Goal: Task Accomplishment & Management: Manage account settings

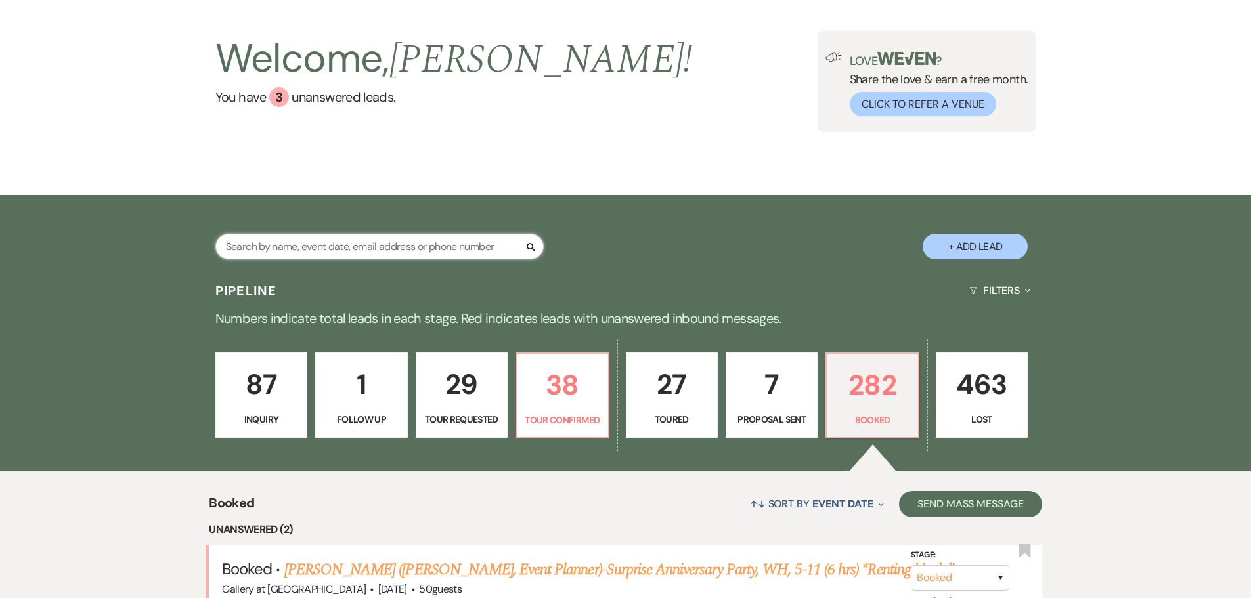
click at [290, 244] on input "text" at bounding box center [379, 247] width 328 height 26
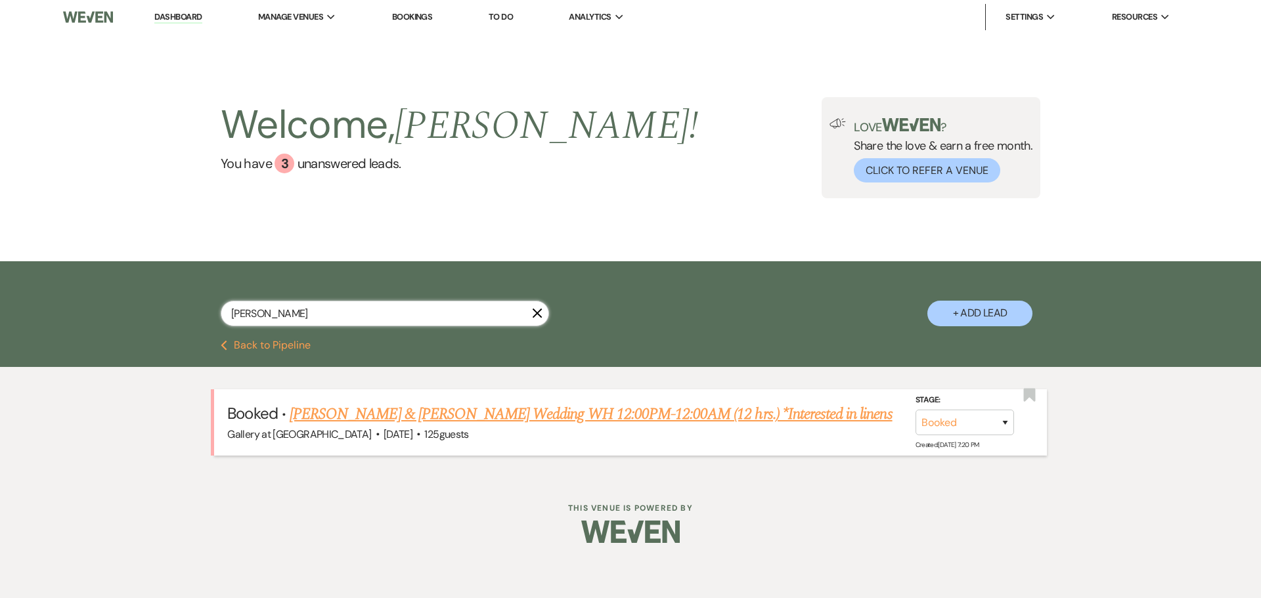
type input "[PERSON_NAME]"
click at [353, 411] on link "[PERSON_NAME] & [PERSON_NAME] Wedding WH 12:00PM-12:00AM (12 hrs.) *Interested …" at bounding box center [591, 414] width 603 height 24
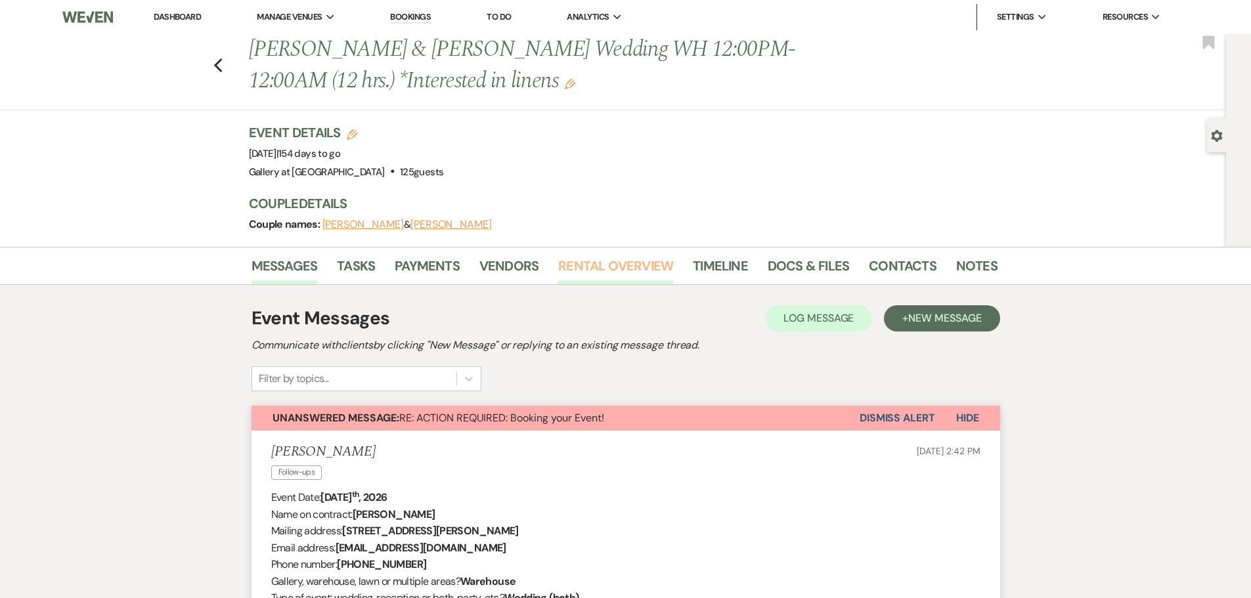
click at [615, 264] on link "Rental Overview" at bounding box center [615, 269] width 115 height 29
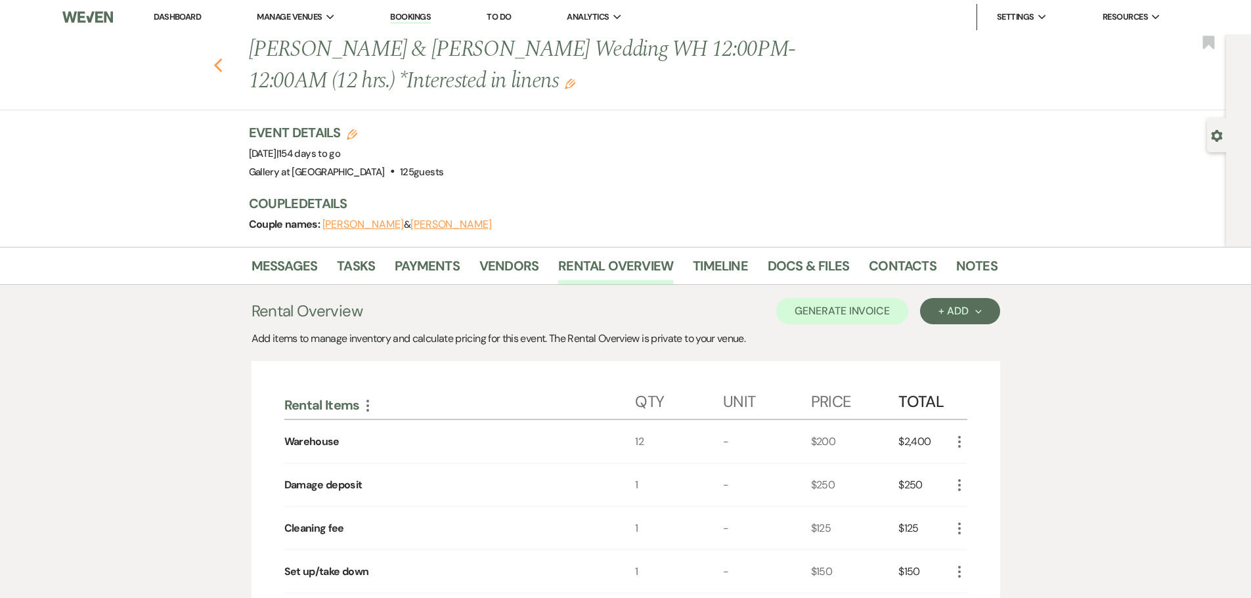
click at [222, 66] on use "button" at bounding box center [217, 65] width 9 height 14
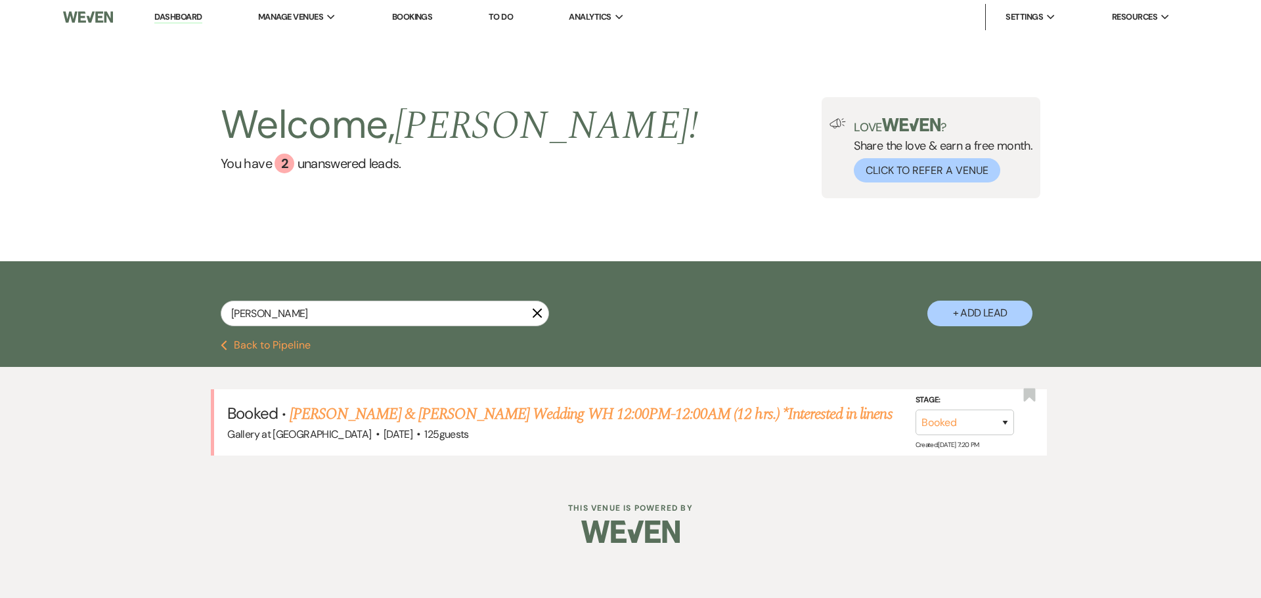
click at [536, 314] on use "button" at bounding box center [537, 314] width 10 height 10
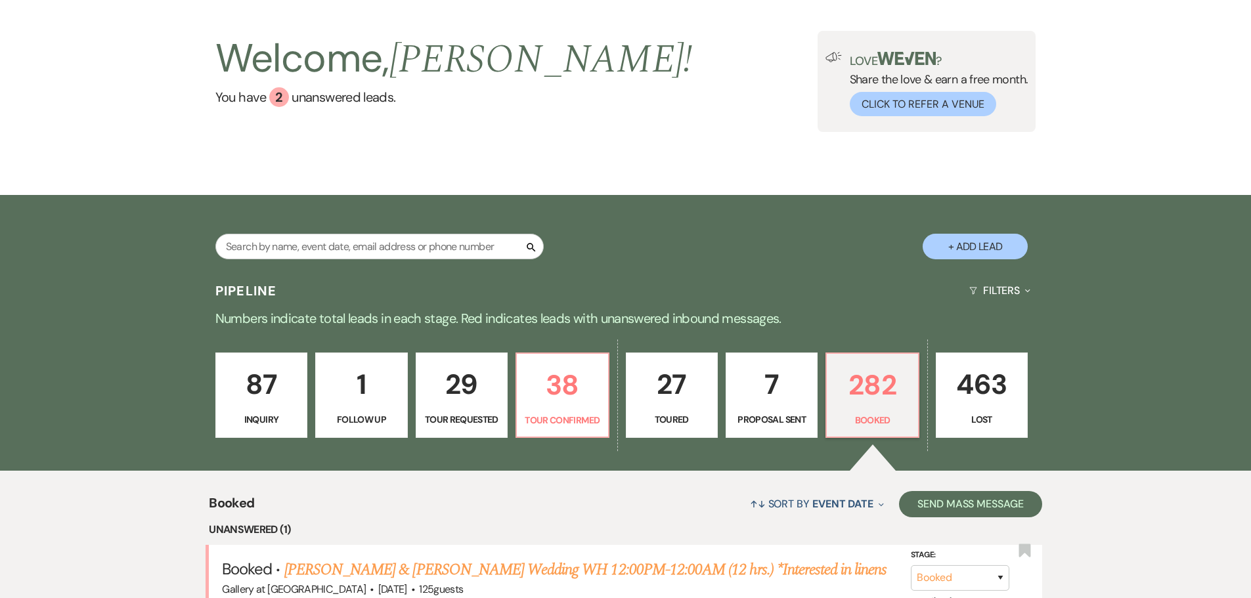
scroll to position [263, 0]
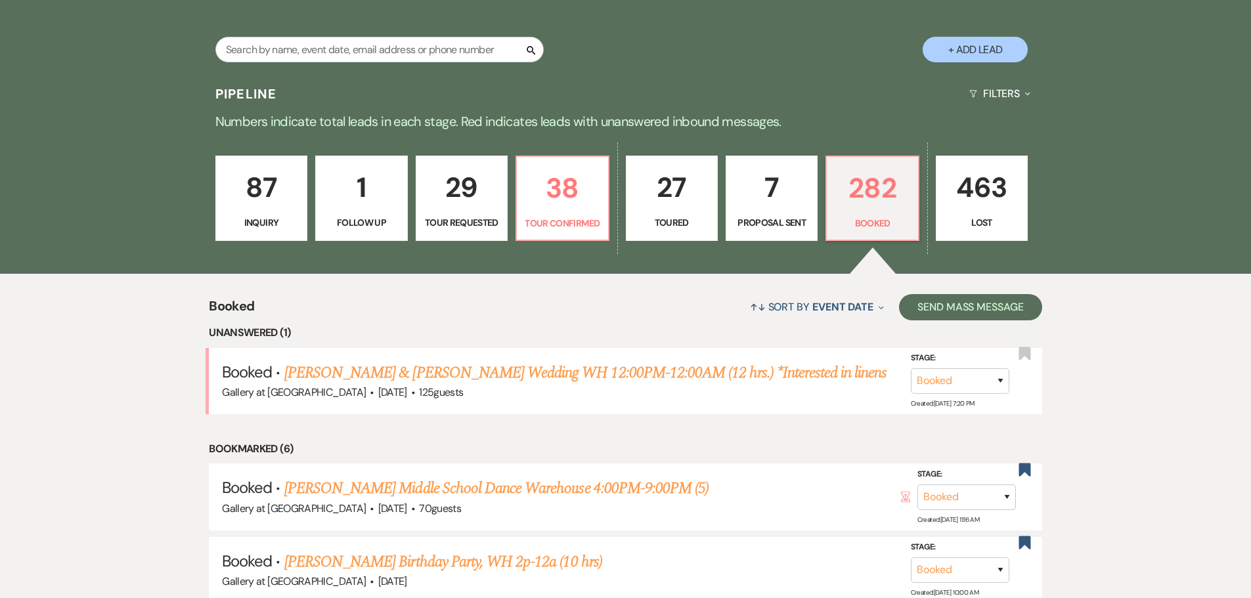
click at [513, 194] on div "87 Inquiry 1 Follow Up 29 Tour Requested 38 Tour Confirmed 27 Toured 7 Proposal…" at bounding box center [625, 207] width 945 height 134
click at [571, 216] on p "Tour Confirmed" at bounding box center [562, 223] width 75 height 14
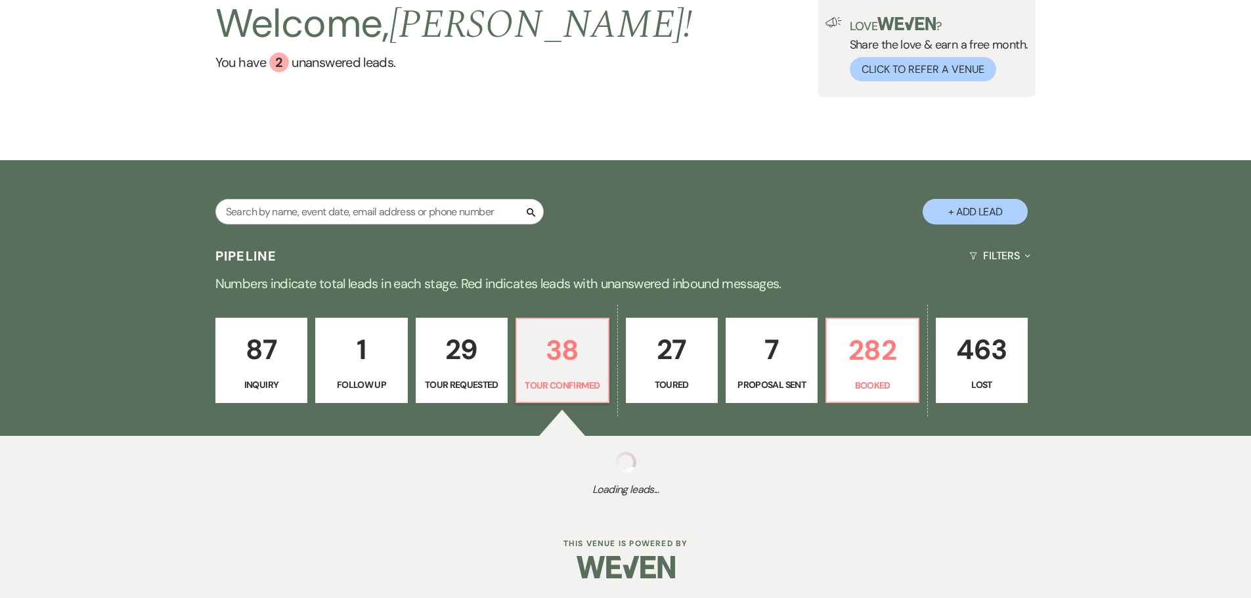
select select "4"
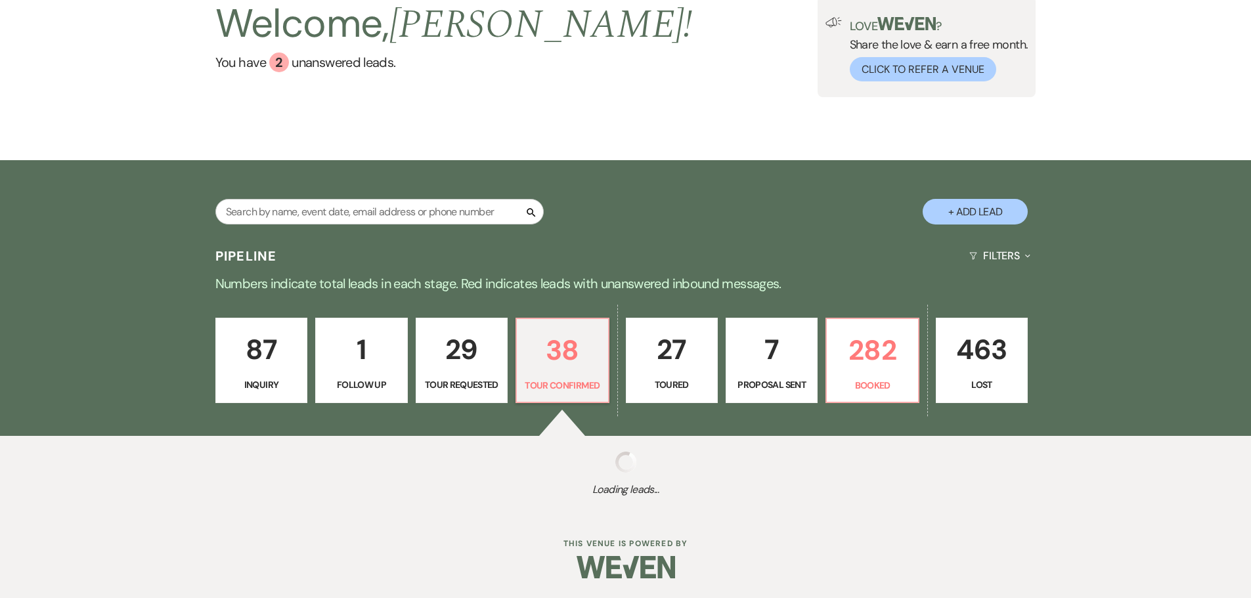
select select "4"
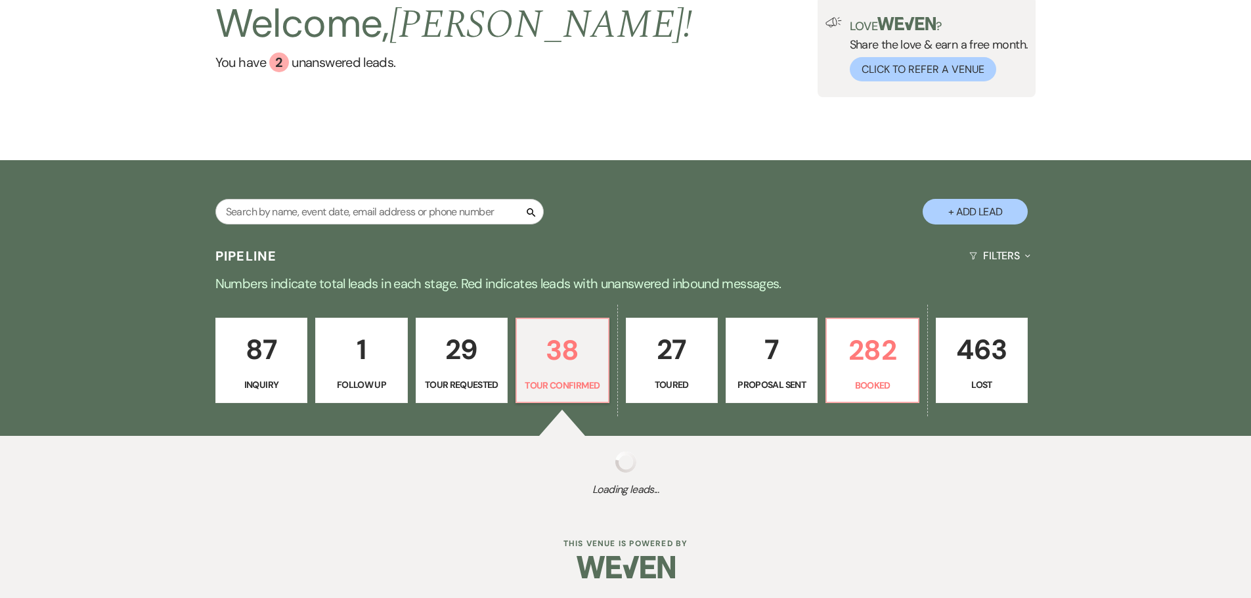
select select "4"
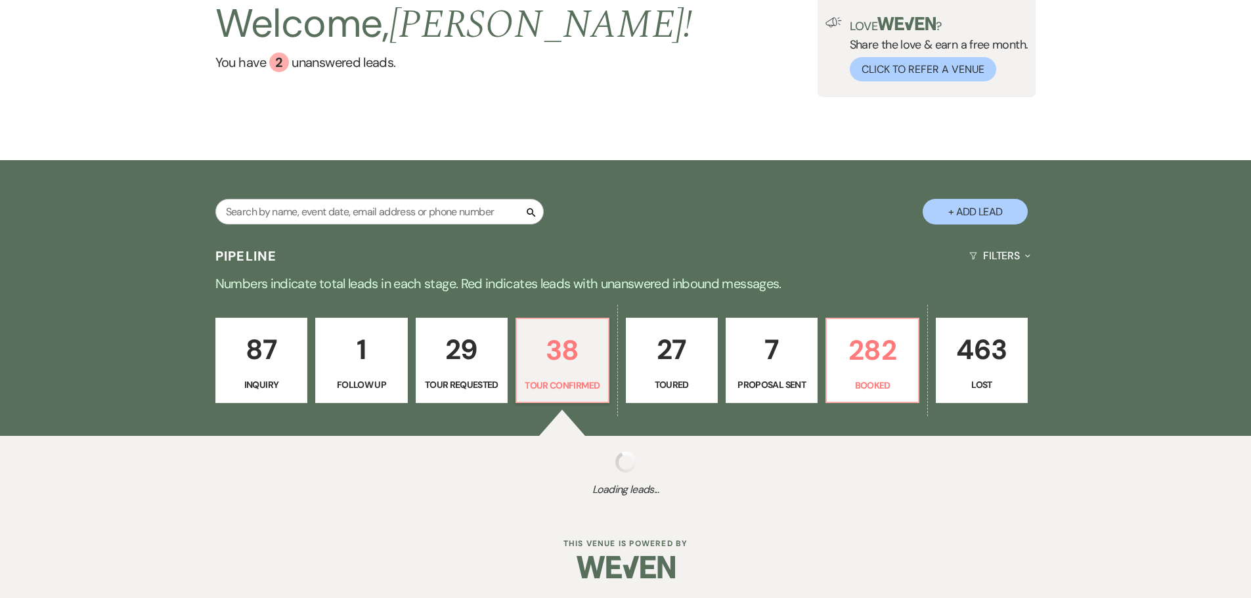
select select "4"
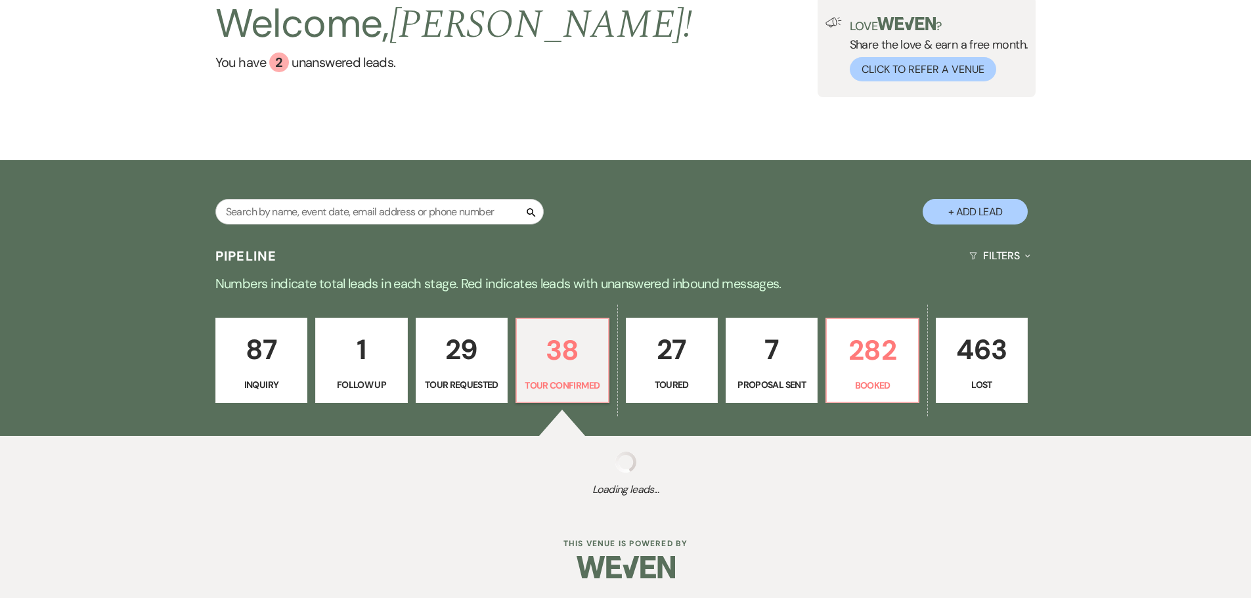
select select "4"
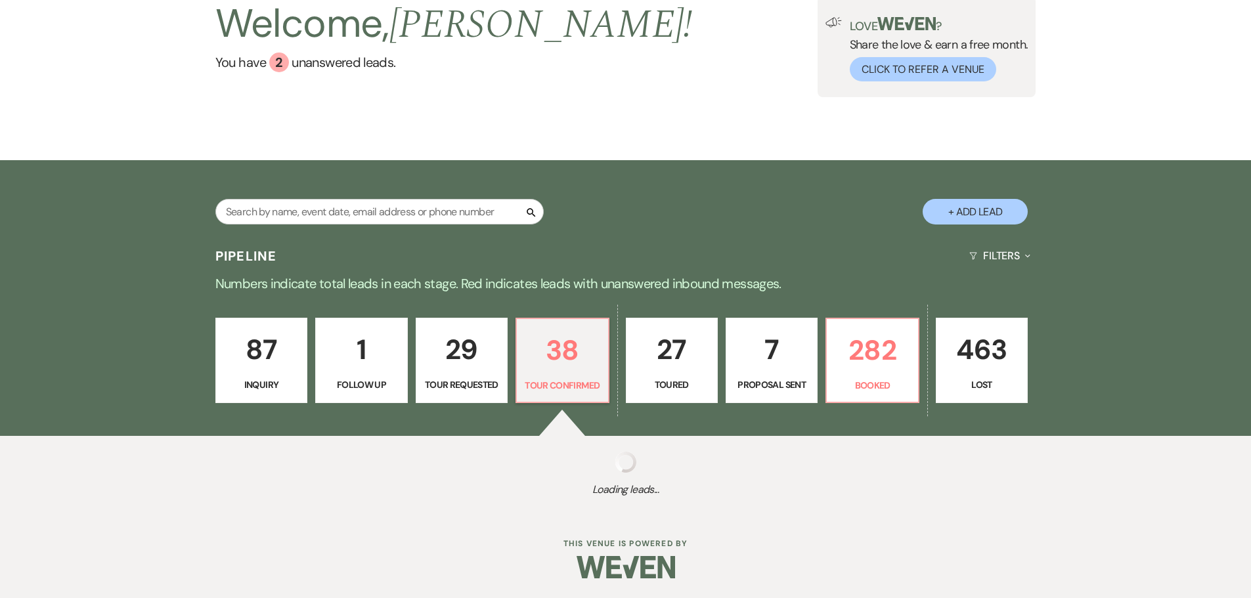
select select "4"
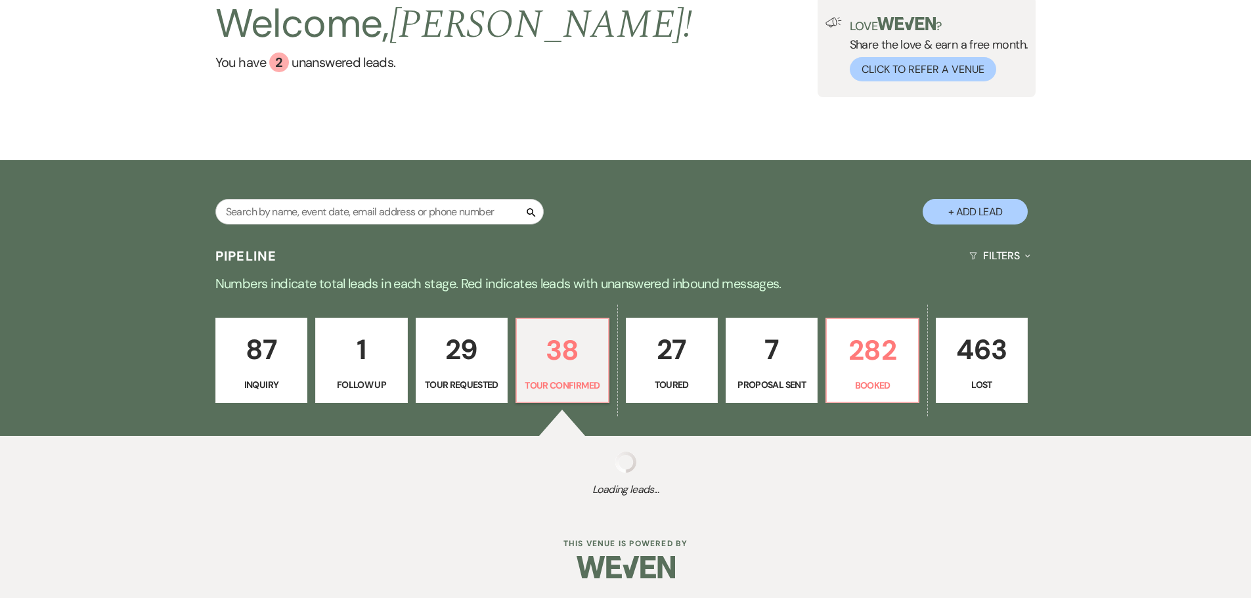
select select "4"
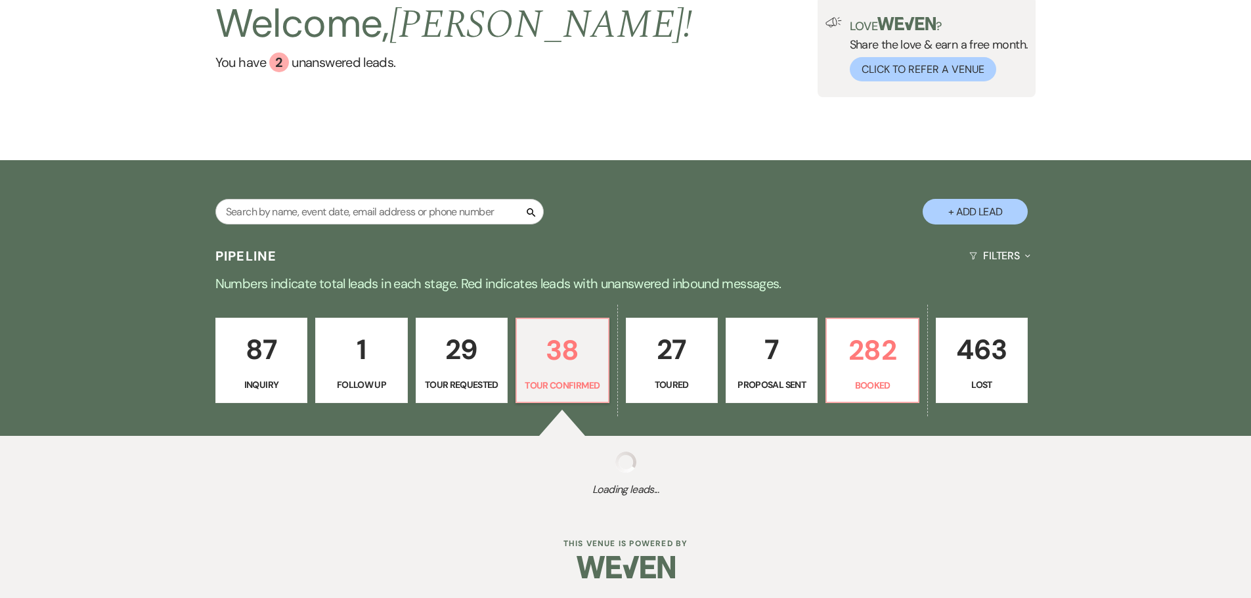
select select "4"
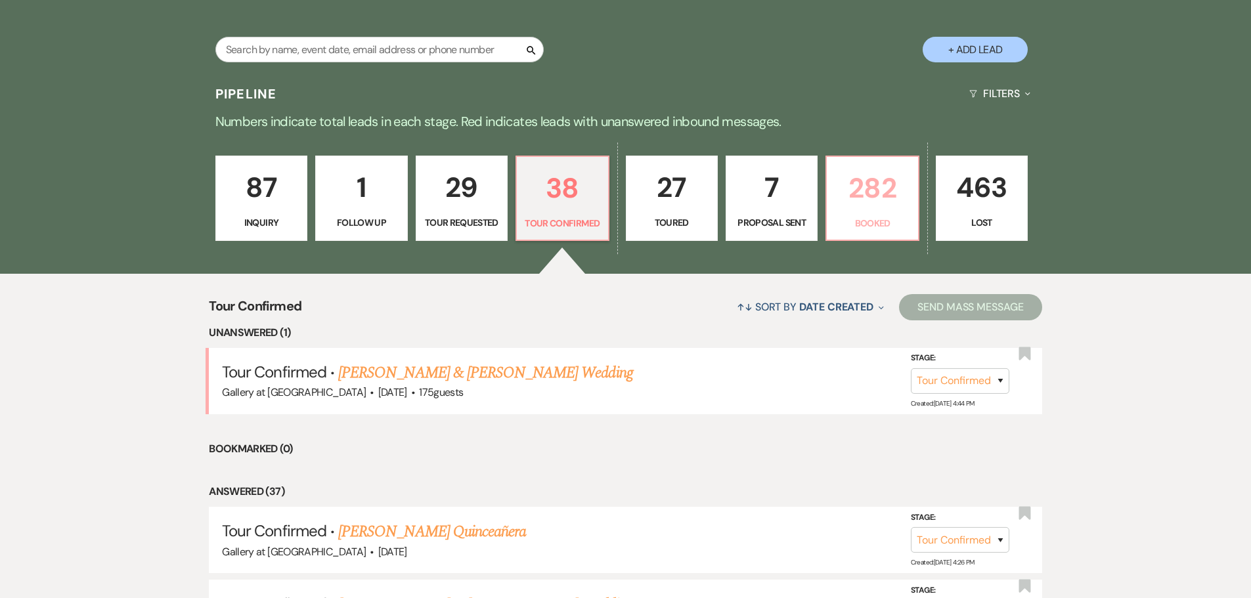
click at [875, 195] on p "282" at bounding box center [871, 188] width 75 height 44
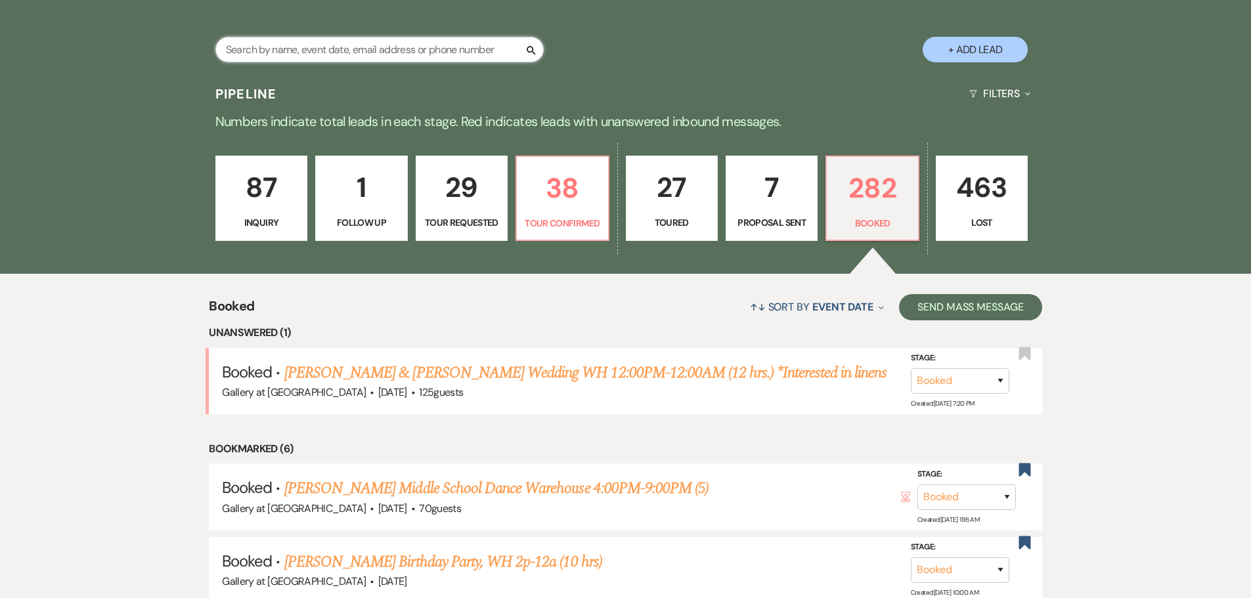
click at [411, 56] on input "text" at bounding box center [379, 50] width 328 height 26
type input "[PERSON_NAME]"
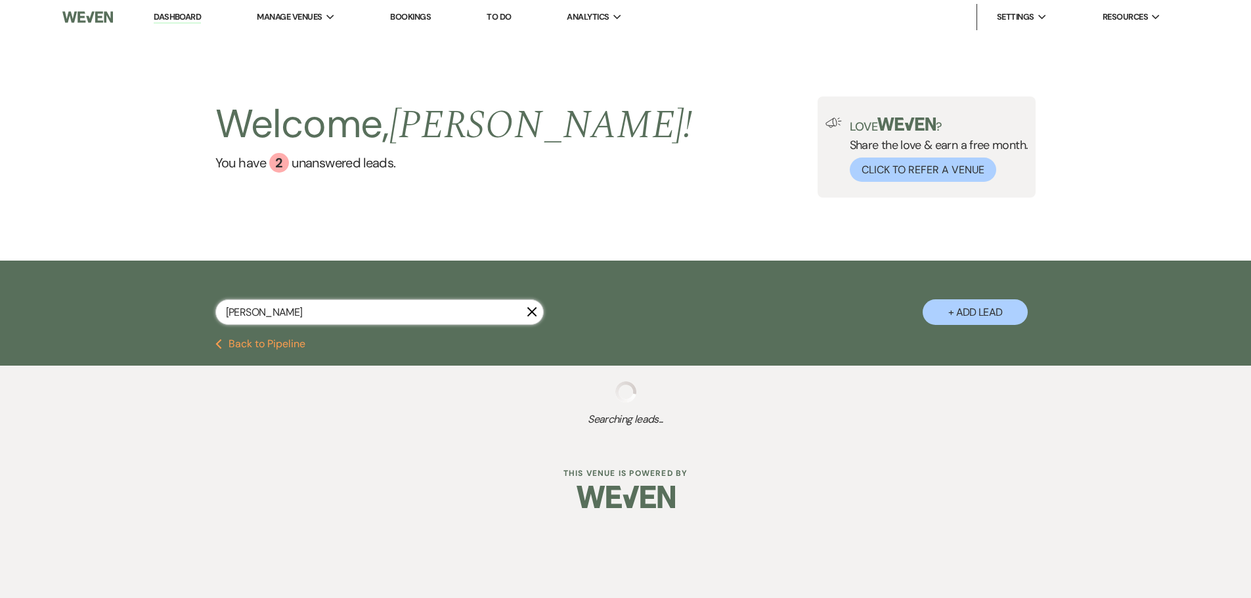
select select "8"
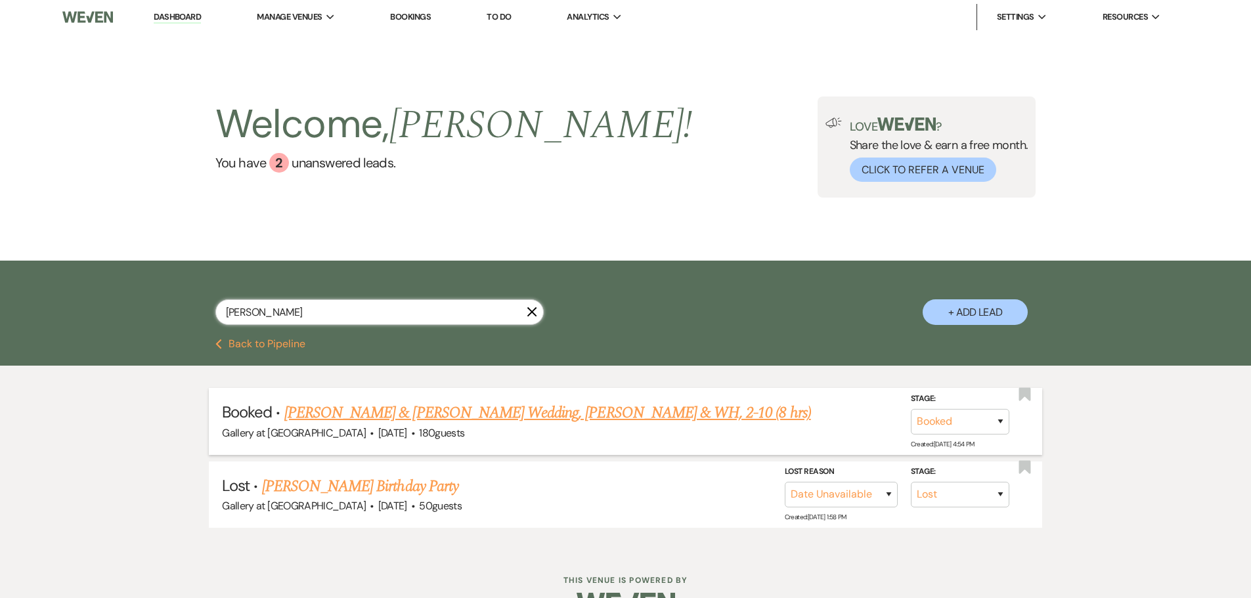
type input "[PERSON_NAME]"
click at [490, 417] on link "[PERSON_NAME] & [PERSON_NAME] Wedding, [PERSON_NAME] & WH, 2-10 (8 hrs)" at bounding box center [547, 413] width 527 height 24
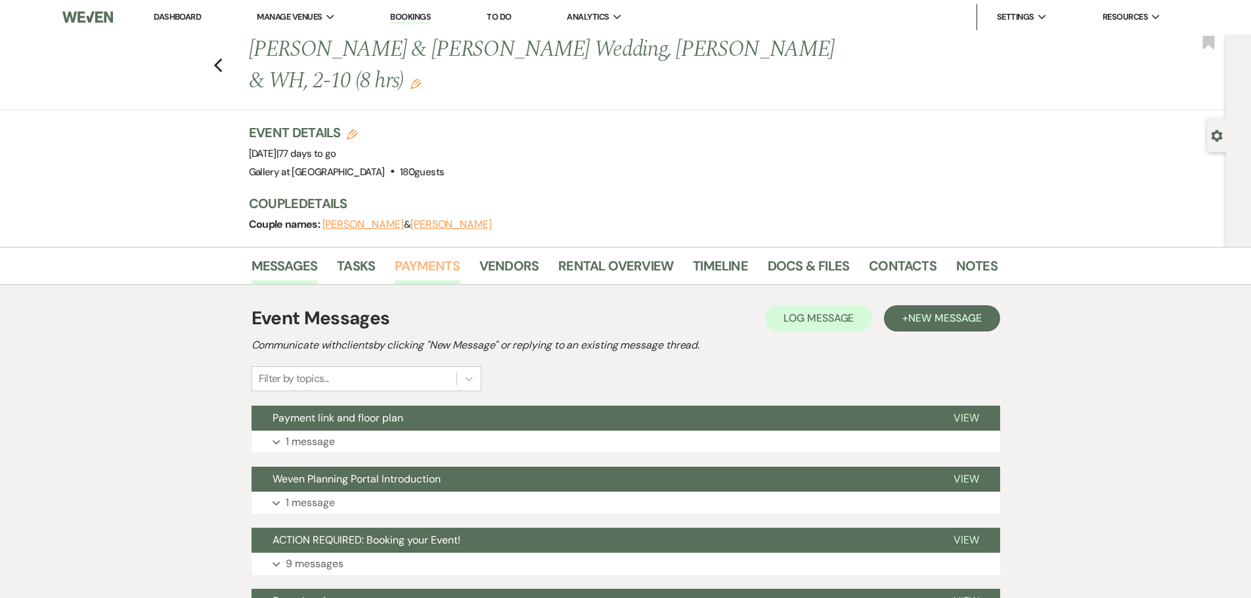
click at [441, 265] on link "Payments" at bounding box center [427, 269] width 65 height 29
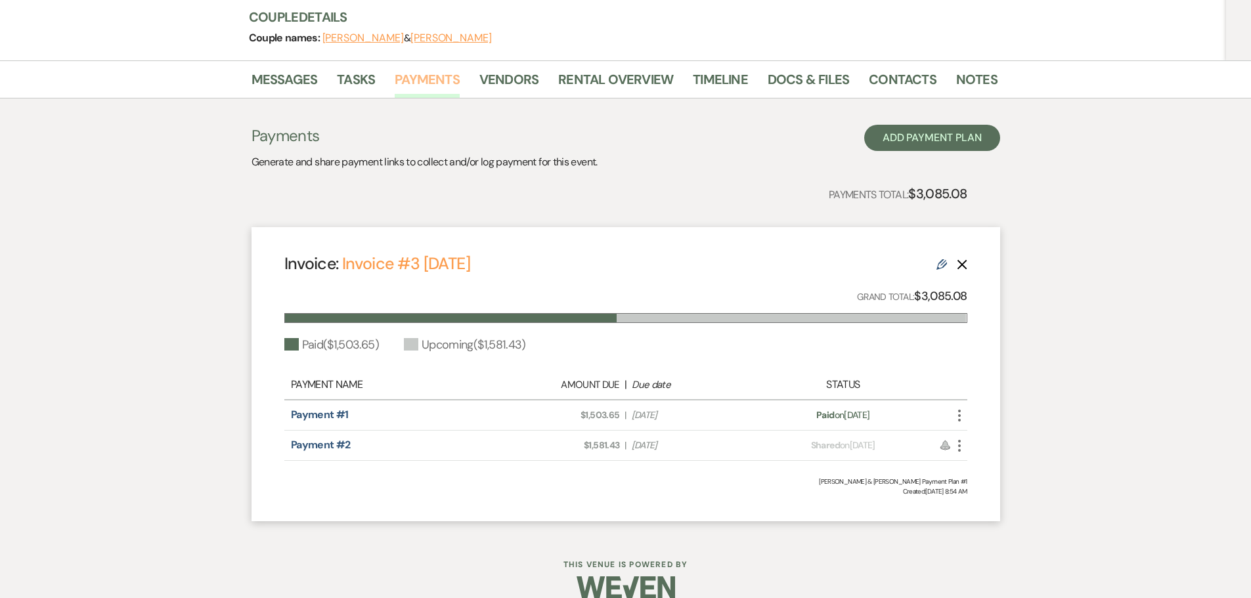
scroll to position [197, 0]
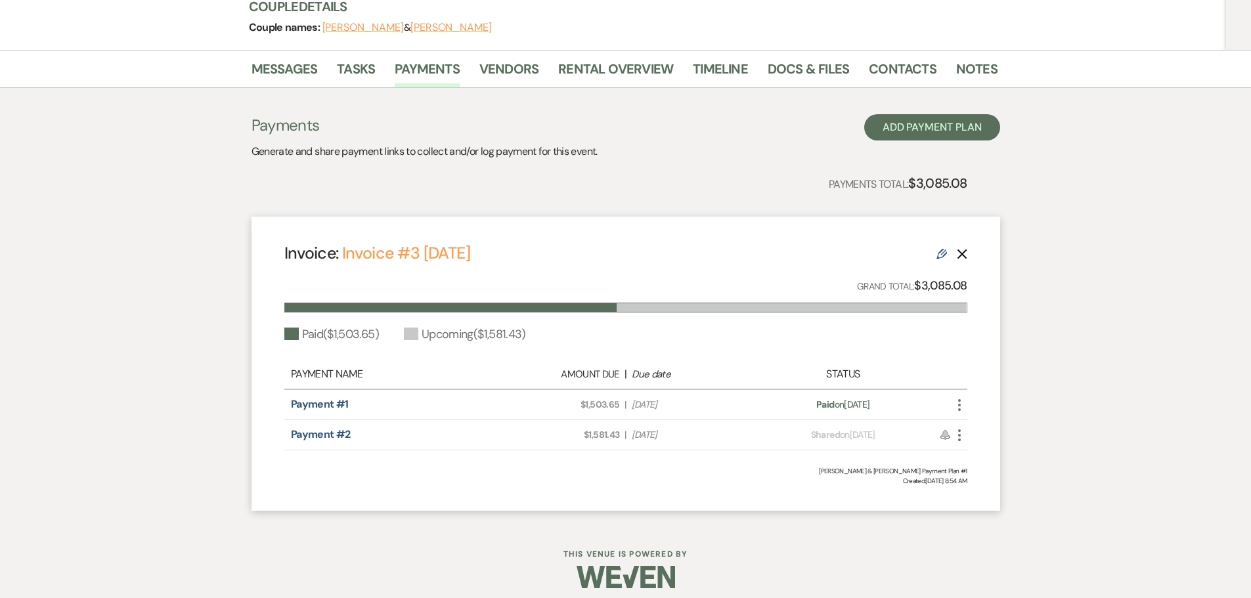
click at [959, 437] on icon "More" at bounding box center [959, 435] width 16 height 16
click at [1001, 504] on button "Check [PERSON_NAME] [PERSON_NAME] as Paid" at bounding box center [1017, 505] width 133 height 22
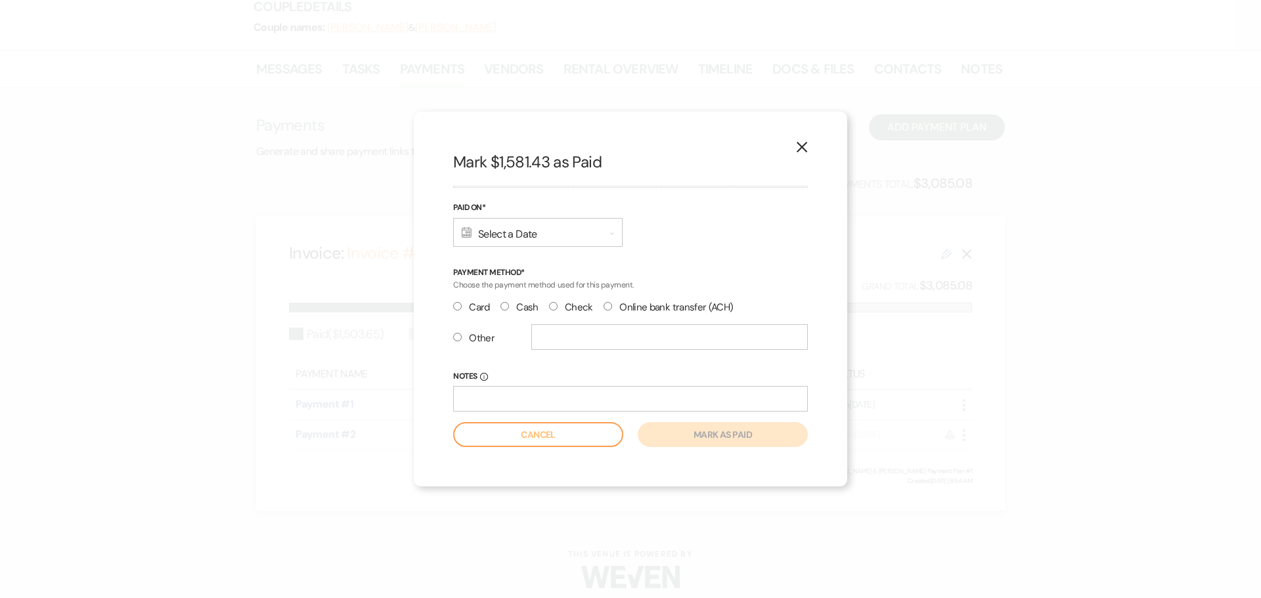
click at [513, 234] on div "Calendar Select a Date Expand" at bounding box center [537, 232] width 169 height 29
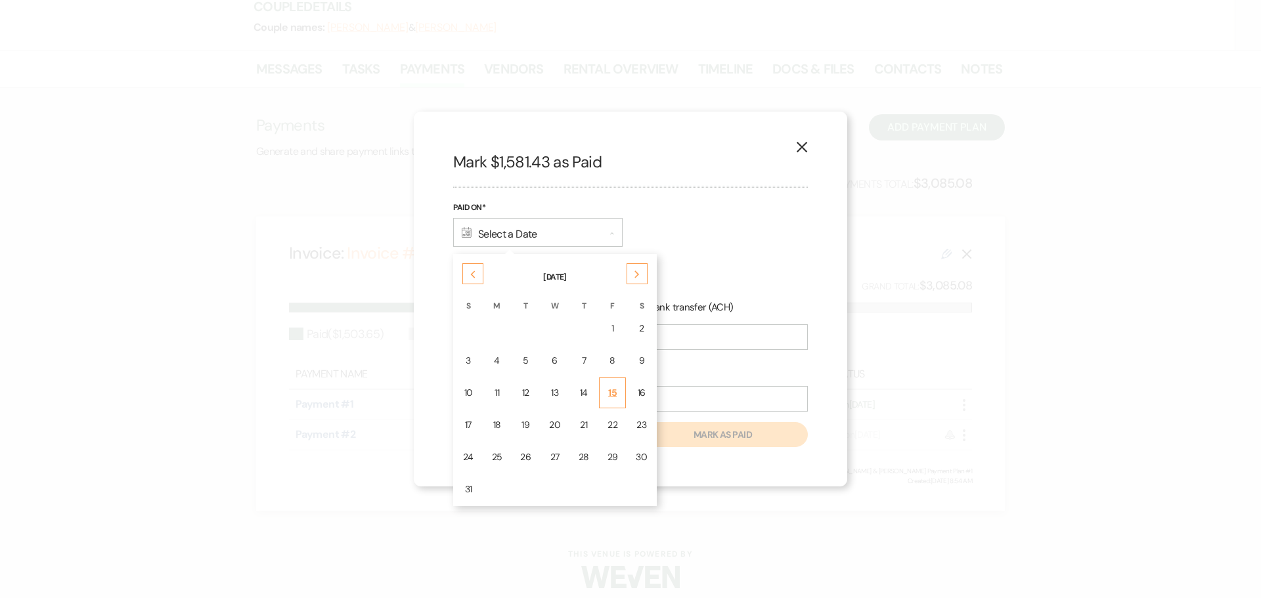
click at [611, 393] on div "15" at bounding box center [612, 393] width 11 height 14
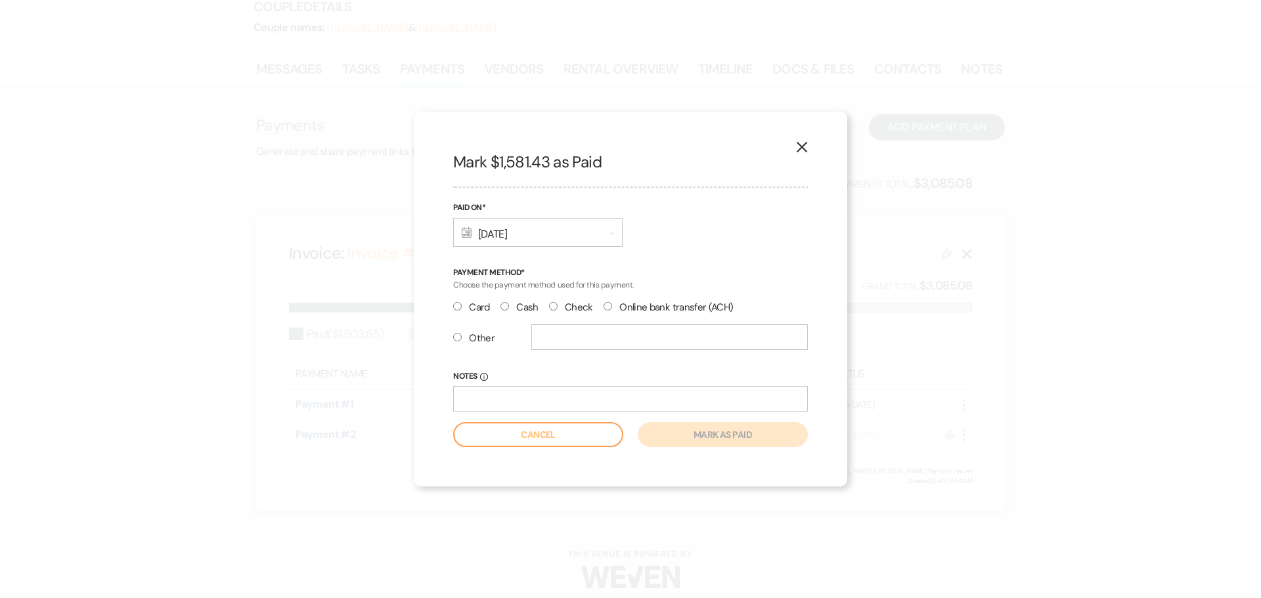
click at [477, 309] on label "Card" at bounding box center [471, 308] width 37 height 18
click at [462, 309] on input "Card" at bounding box center [457, 306] width 9 height 9
radio input "true"
click at [700, 441] on button "Mark as paid" at bounding box center [723, 434] width 170 height 25
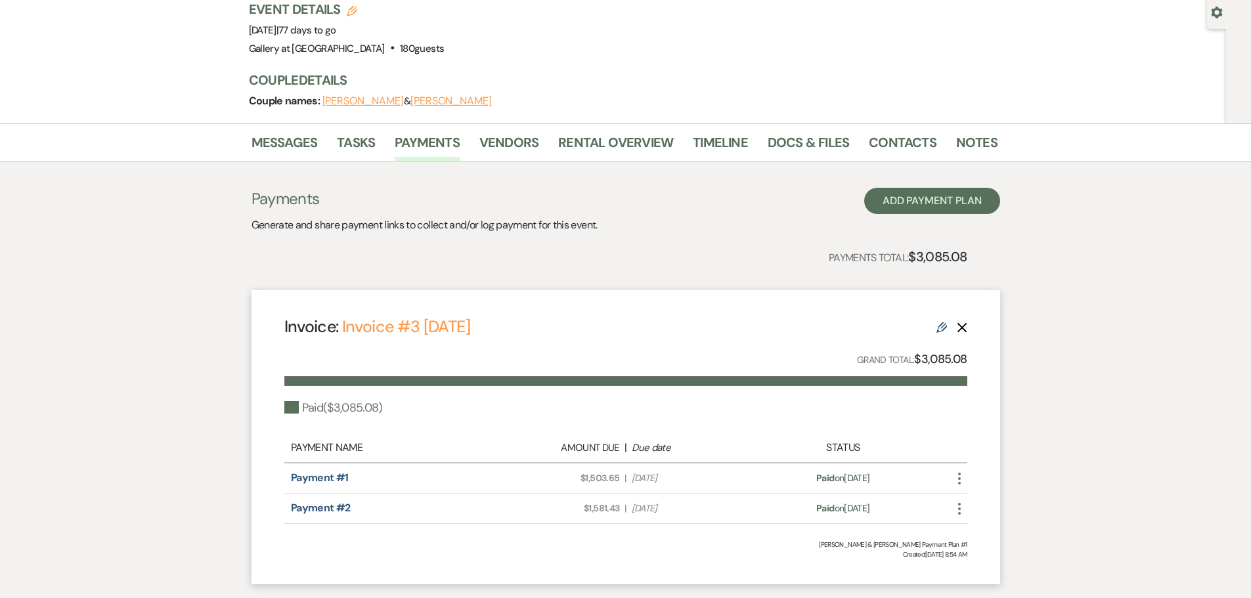
scroll to position [0, 0]
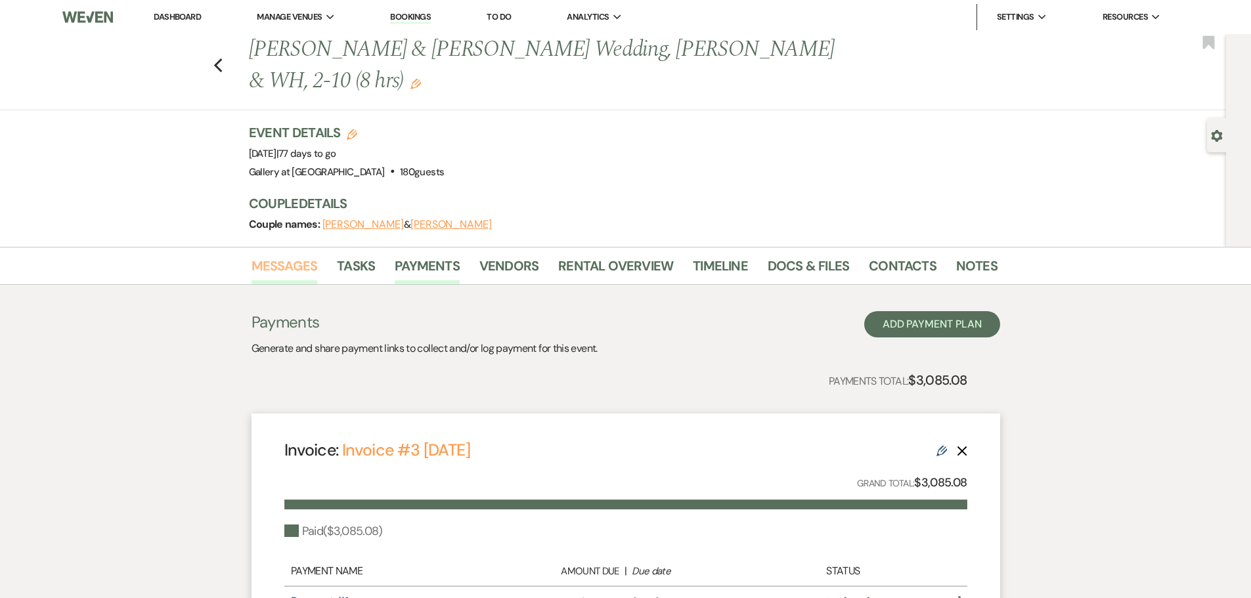
click at [284, 265] on link "Messages" at bounding box center [284, 269] width 66 height 29
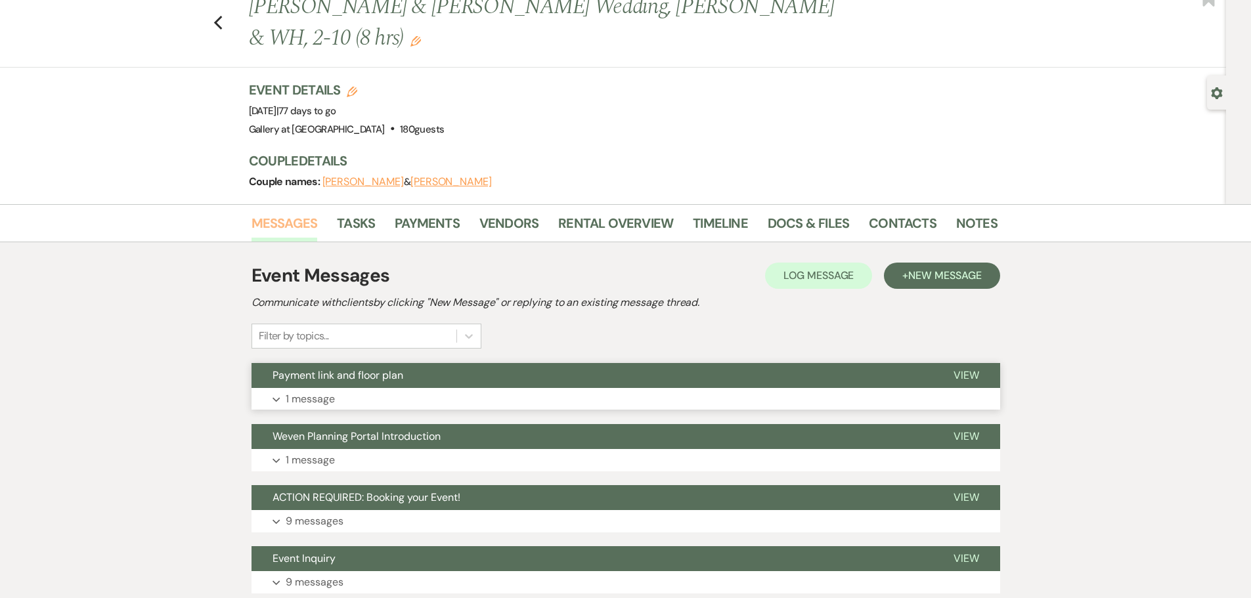
scroll to position [66, 0]
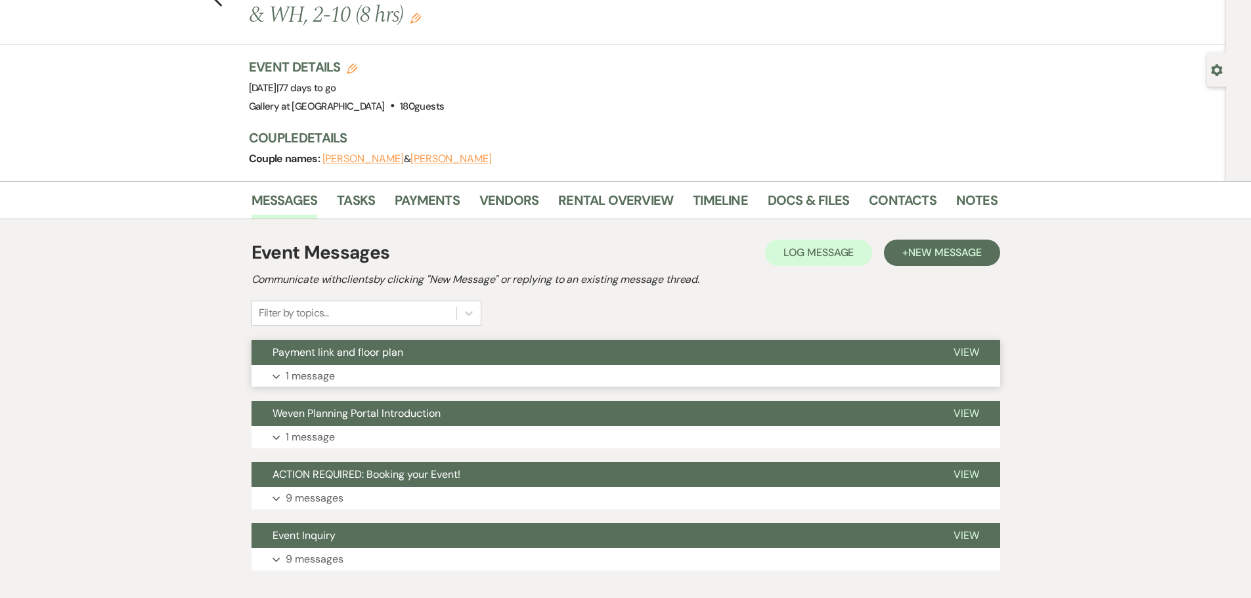
click at [387, 349] on span "Payment link and floor plan" at bounding box center [337, 352] width 131 height 14
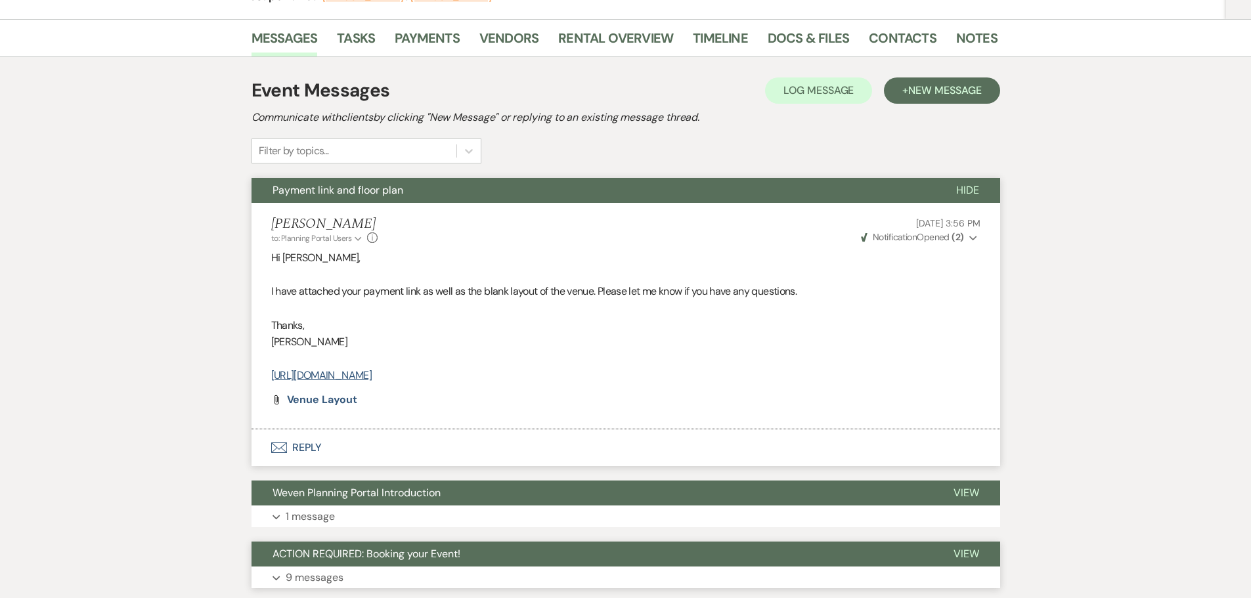
scroll to position [0, 0]
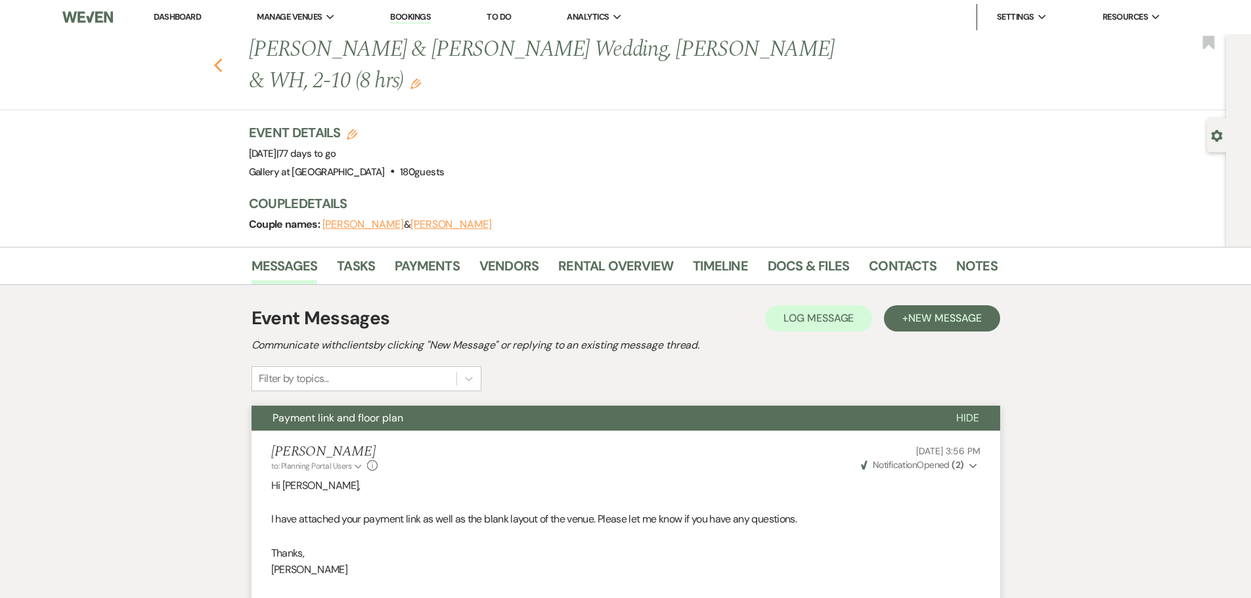
click at [220, 68] on icon "Previous" at bounding box center [218, 66] width 10 height 16
select select "8"
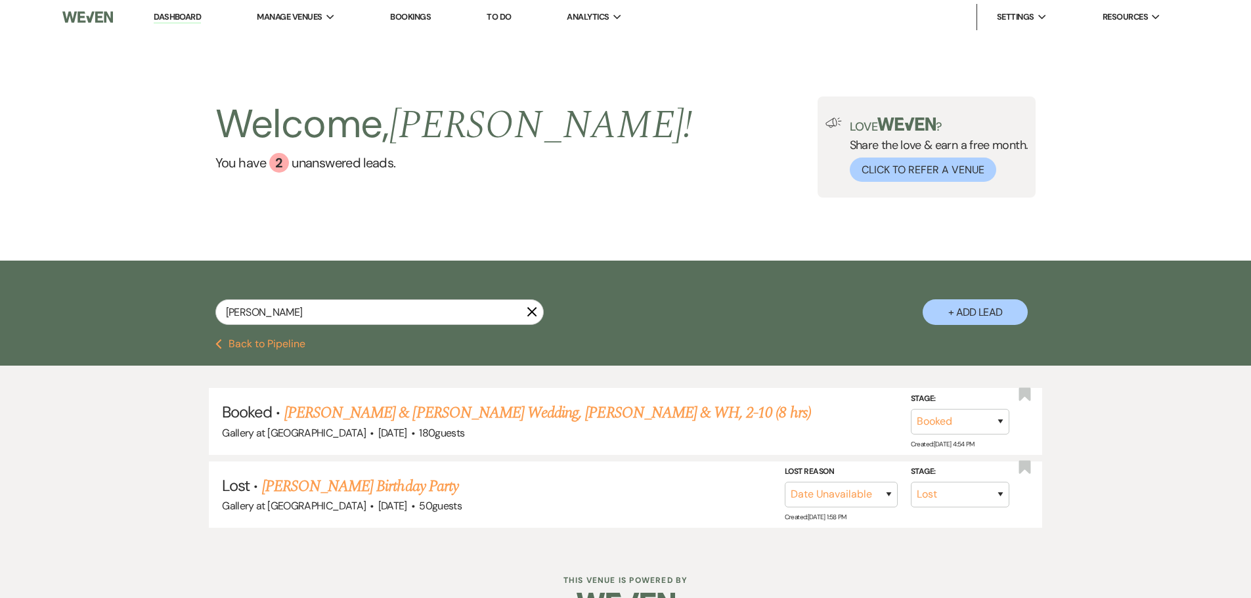
click at [534, 313] on icon "X" at bounding box center [532, 312] width 11 height 11
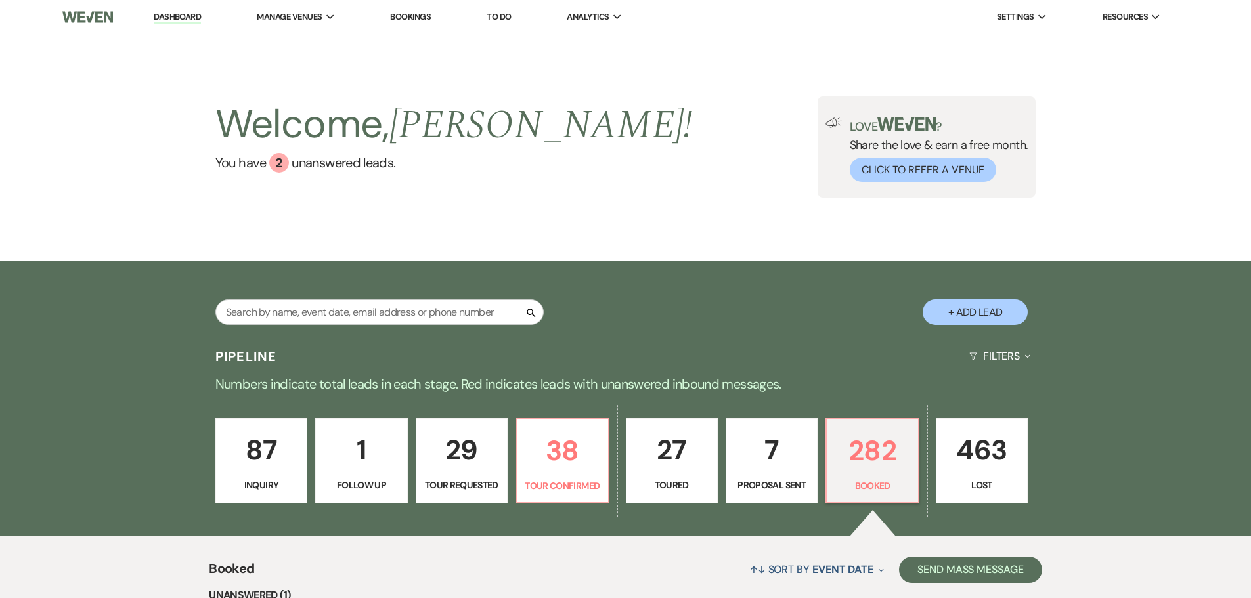
scroll to position [263, 0]
